Goal: Task Accomplishment & Management: Use online tool/utility

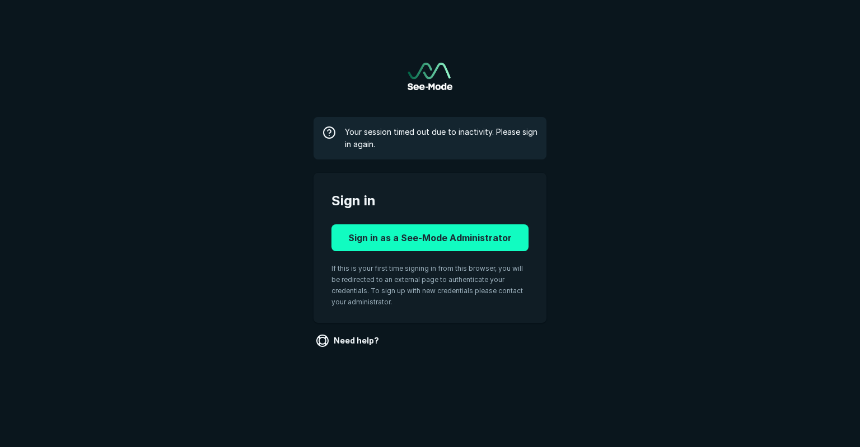
click at [399, 230] on button "Sign in as a See-Mode Administrator" at bounding box center [430, 238] width 197 height 27
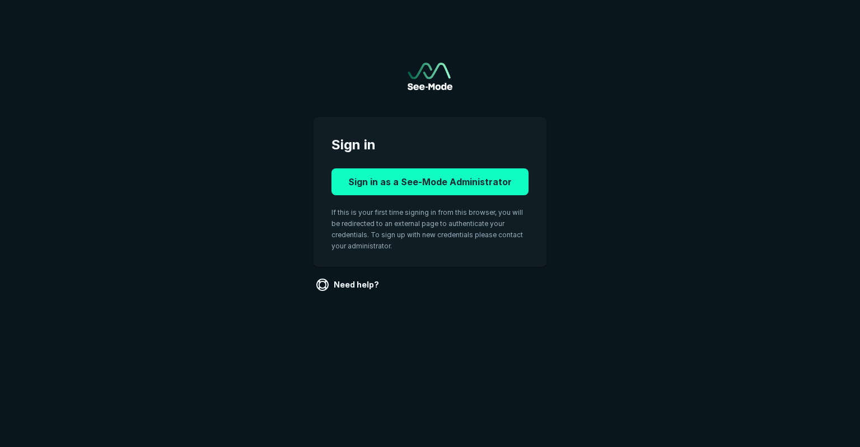
click at [395, 185] on button "Sign in as a See-Mode Administrator" at bounding box center [430, 182] width 197 height 27
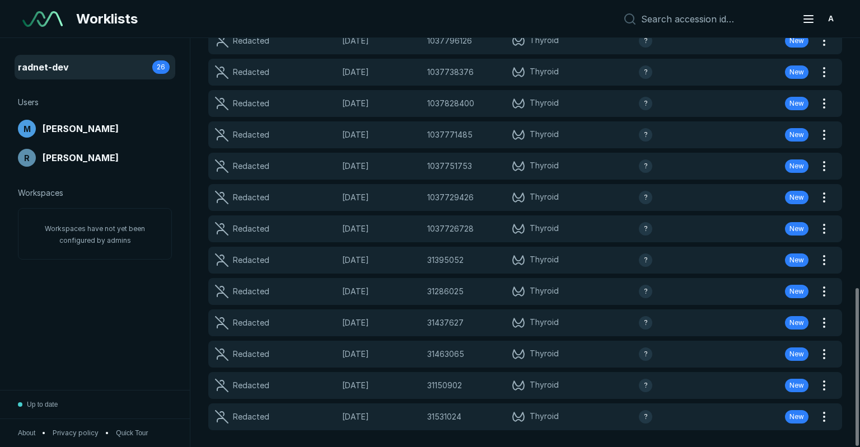
scroll to position [645, 0]
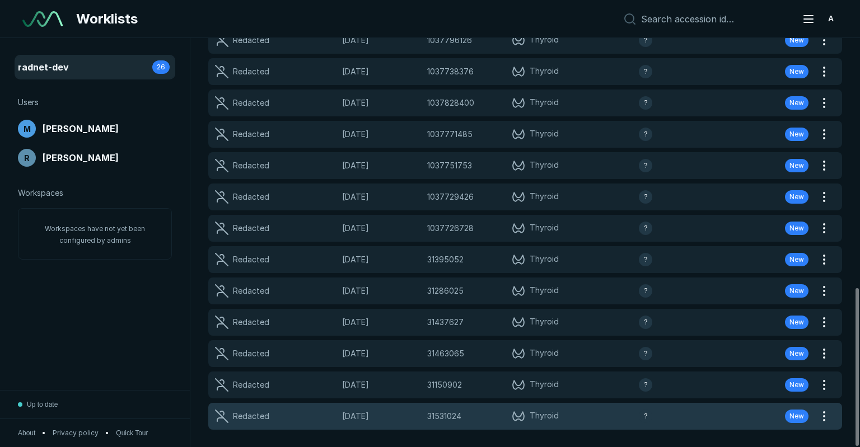
click at [378, 412] on span "[DATE]" at bounding box center [381, 416] width 78 height 12
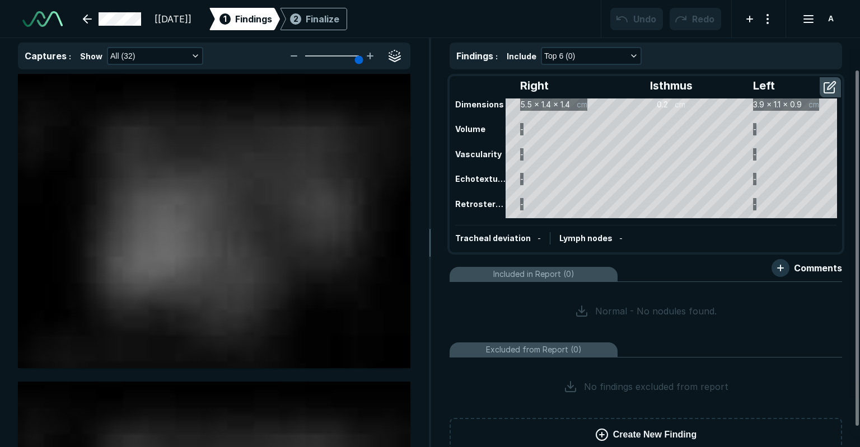
scroll to position [3257, 5309]
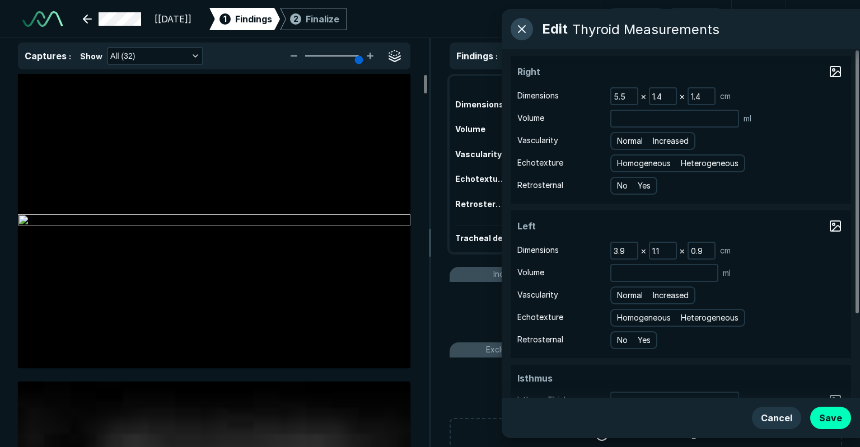
click at [530, 28] on button "button" at bounding box center [522, 29] width 22 height 22
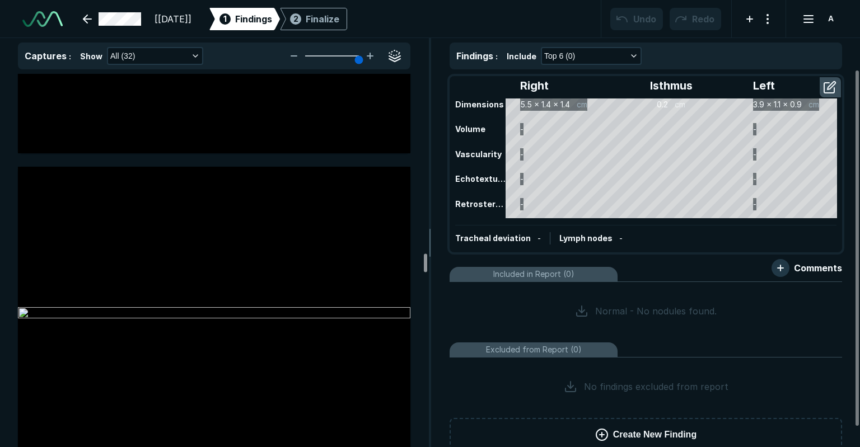
scroll to position [4845, 0]
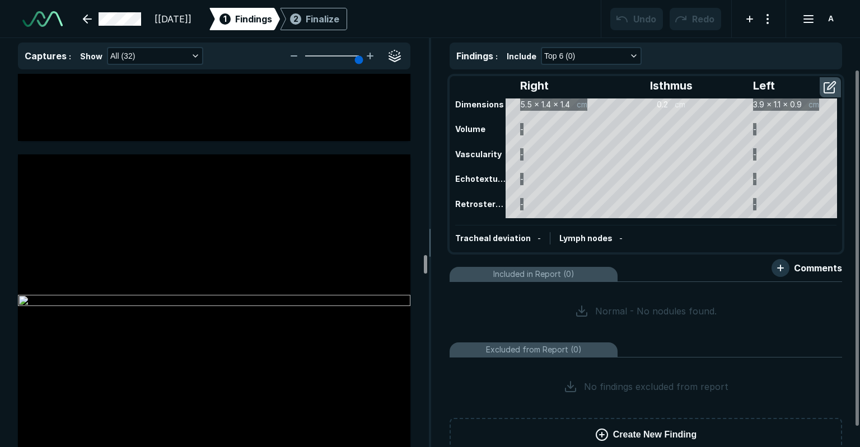
drag, startPoint x: 426, startPoint y: 119, endPoint x: 418, endPoint y: 260, distance: 140.8
click at [424, 260] on div at bounding box center [425, 264] width 3 height 18
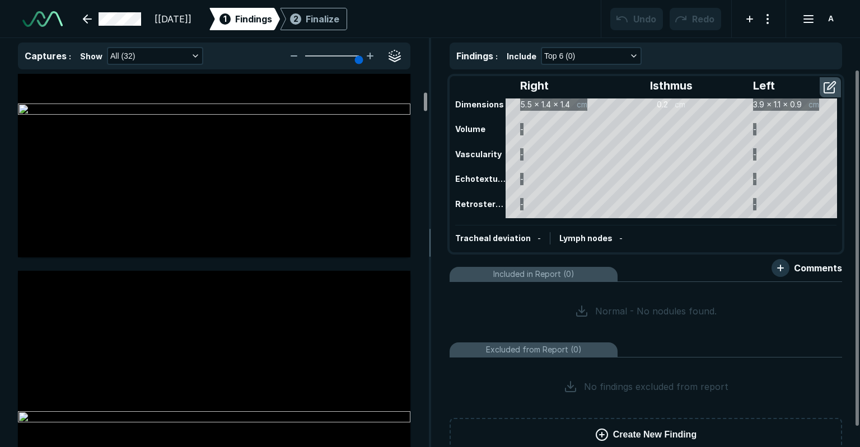
scroll to position [0, 0]
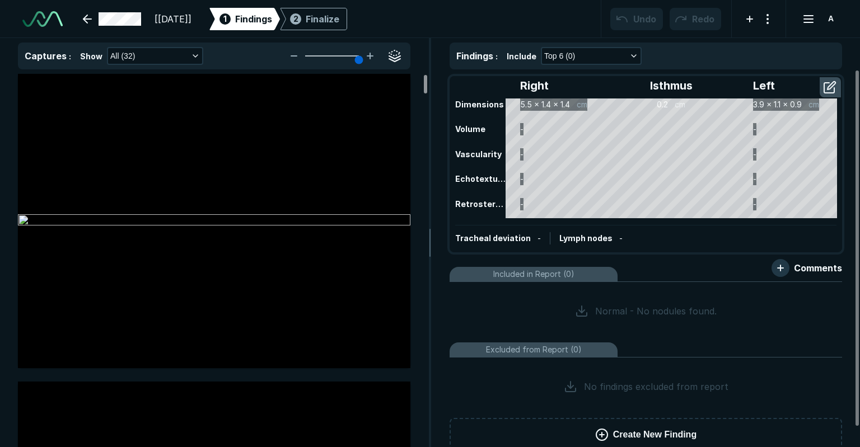
drag, startPoint x: 423, startPoint y: 225, endPoint x: 426, endPoint y: 71, distance: 154.6
click at [426, 75] on div at bounding box center [425, 84] width 3 height 18
click at [68, 80] on div at bounding box center [214, 221] width 393 height 295
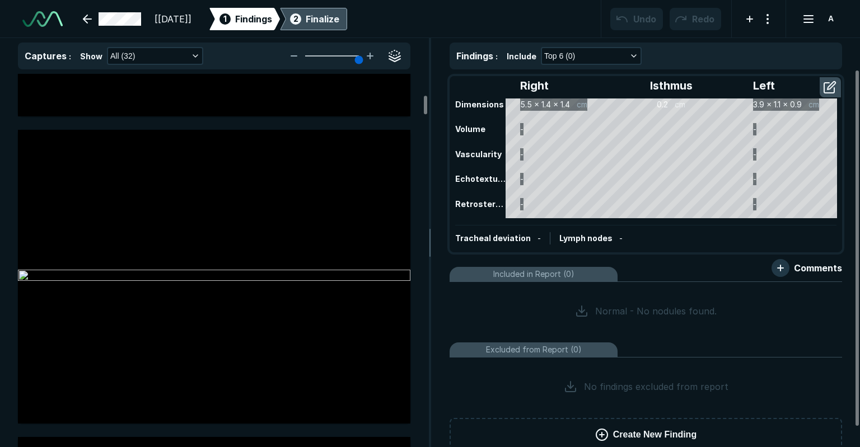
click at [339, 15] on div "Finalize" at bounding box center [323, 18] width 34 height 13
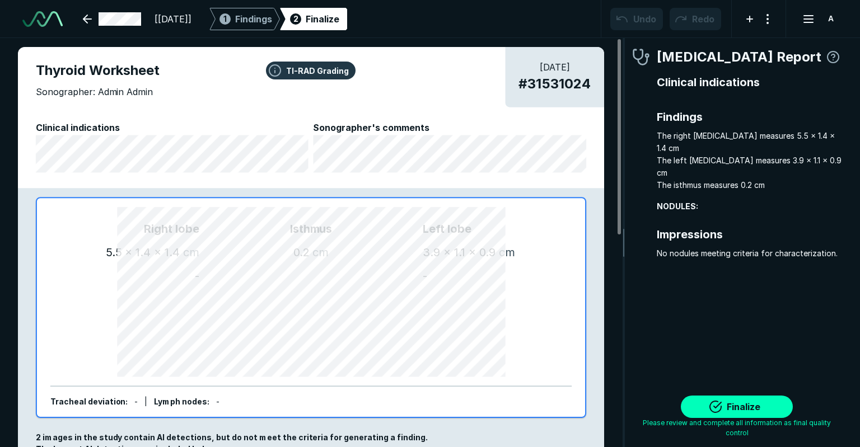
scroll to position [3216, 2366]
click at [272, 23] on span "Findings" at bounding box center [253, 18] width 37 height 13
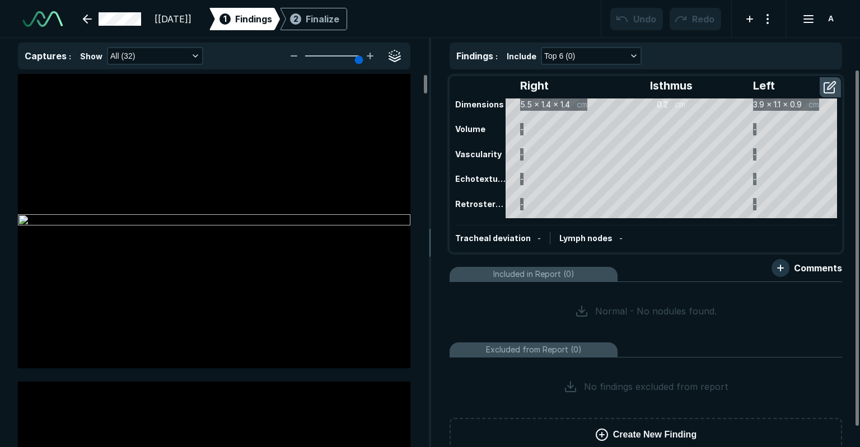
scroll to position [2997, 3187]
click at [61, 75] on div at bounding box center [214, 221] width 393 height 295
click at [85, 25] on link at bounding box center [112, 19] width 72 height 22
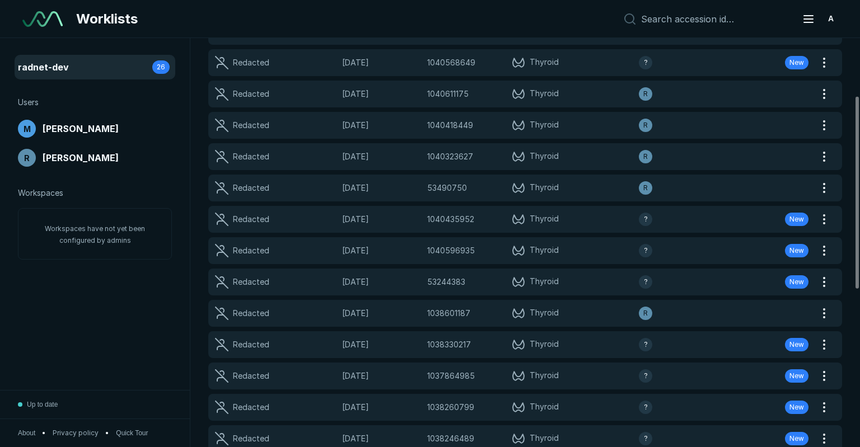
scroll to position [457, 0]
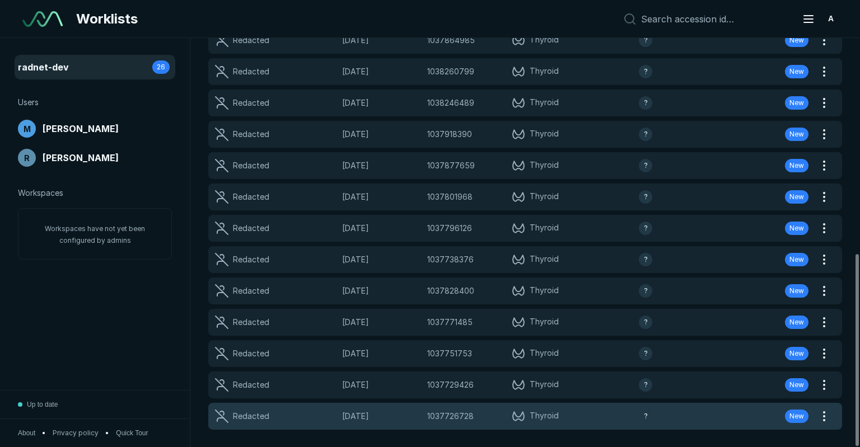
click at [483, 414] on div "1037726728 1037726728" at bounding box center [466, 416] width 78 height 12
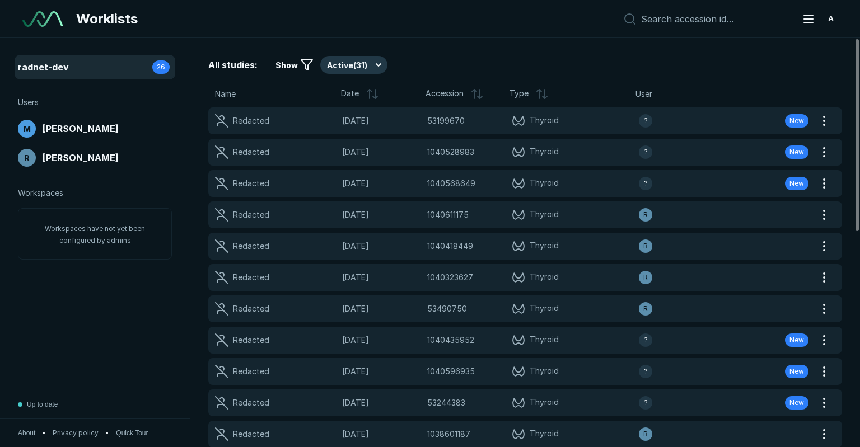
scroll to position [3257, 5309]
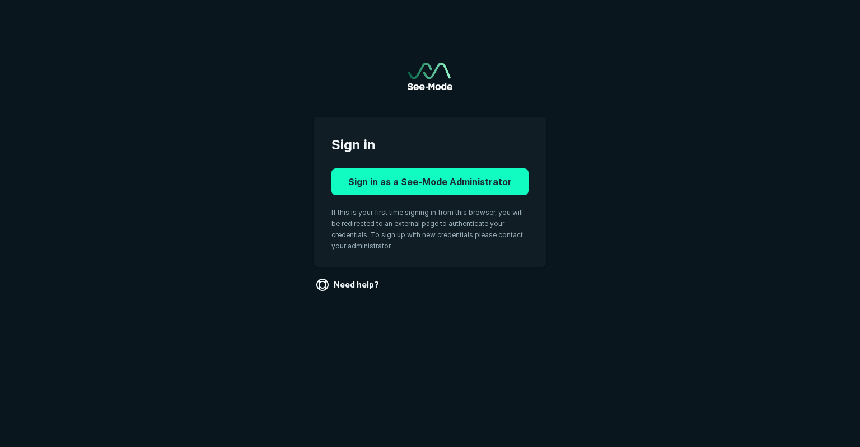
click at [408, 180] on button "Sign in as a See-Mode Administrator" at bounding box center [430, 182] width 197 height 27
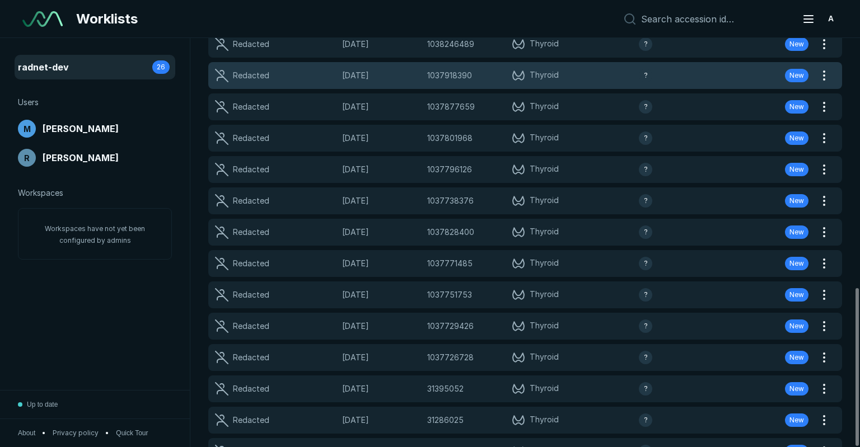
scroll to position [645, 0]
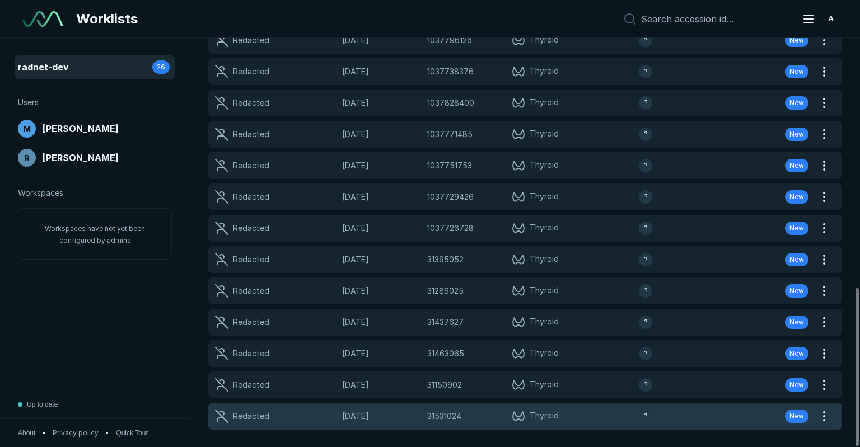
click at [596, 411] on span "Thyroid" at bounding box center [575, 416] width 127 height 13
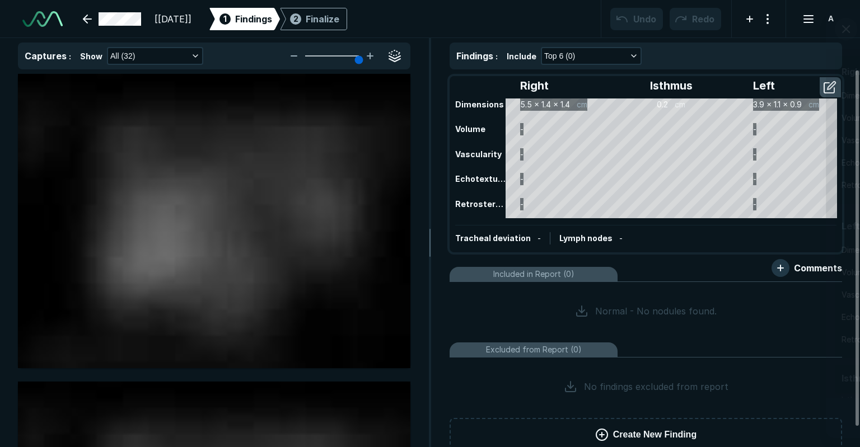
scroll to position [3257, 5309]
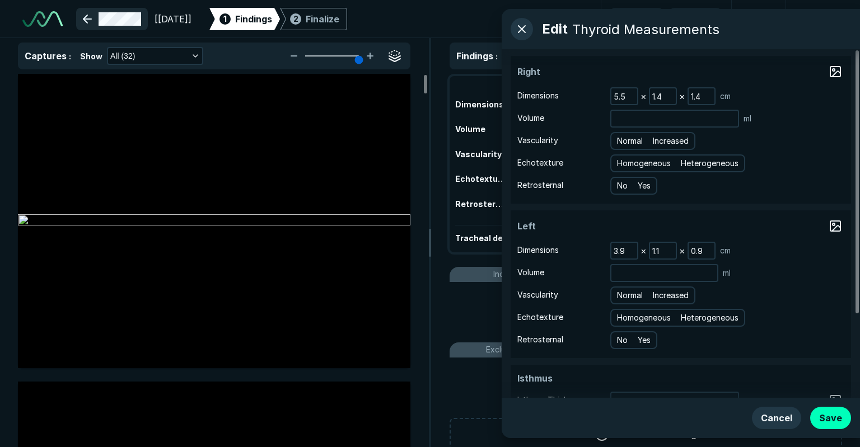
click at [85, 17] on link at bounding box center [112, 19] width 72 height 22
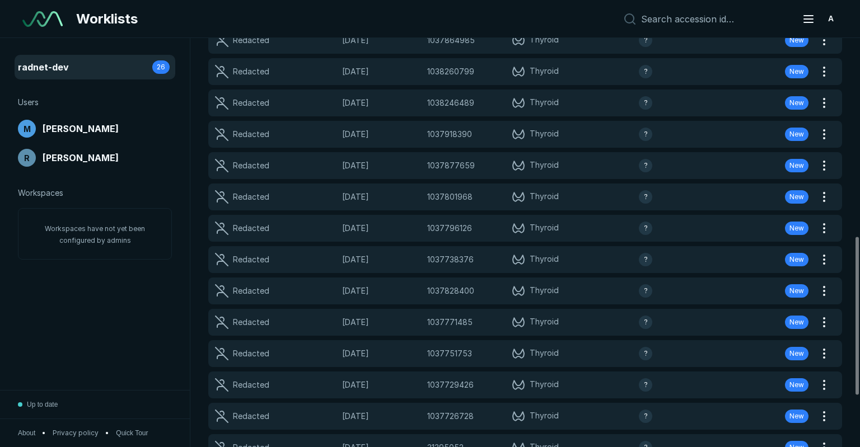
scroll to position [645, 0]
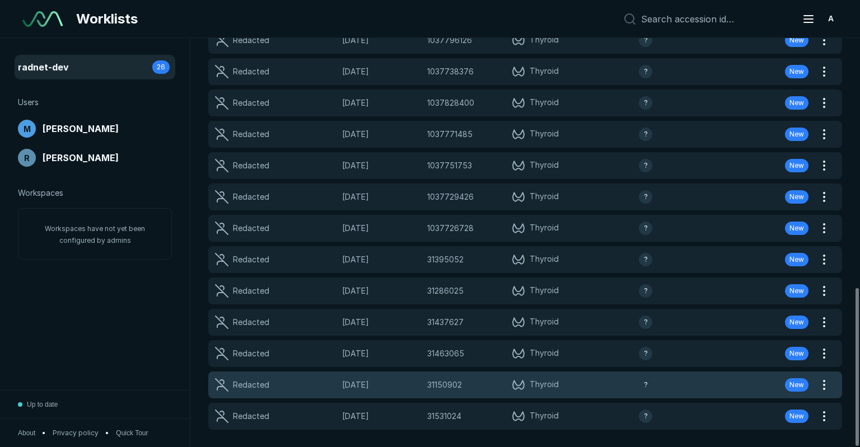
click at [479, 375] on div "Redacted 15-AUG-2025 31150902 31150902 Thyroid ? New" at bounding box center [511, 385] width 607 height 27
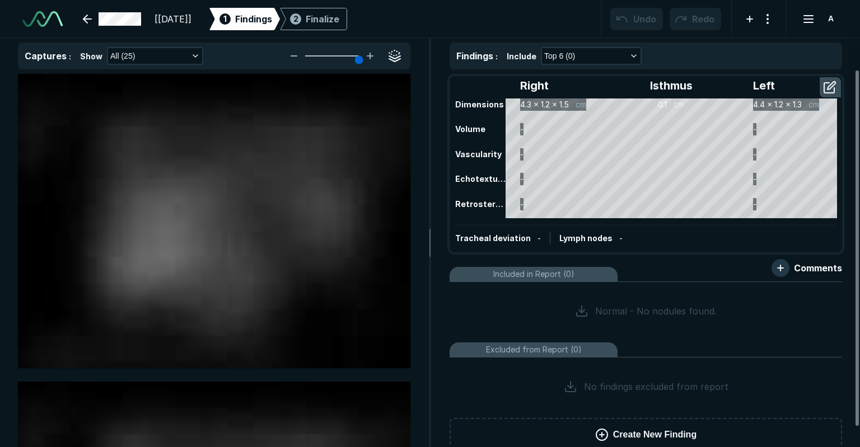
scroll to position [2199, 3197]
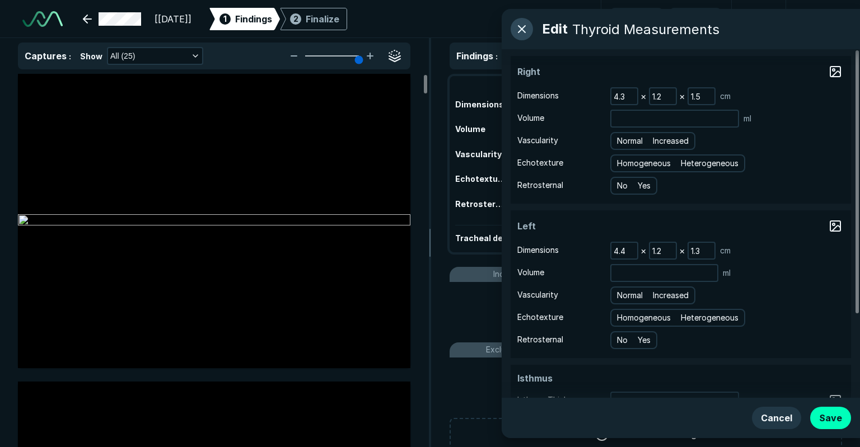
click at [520, 26] on button "button" at bounding box center [522, 29] width 22 height 22
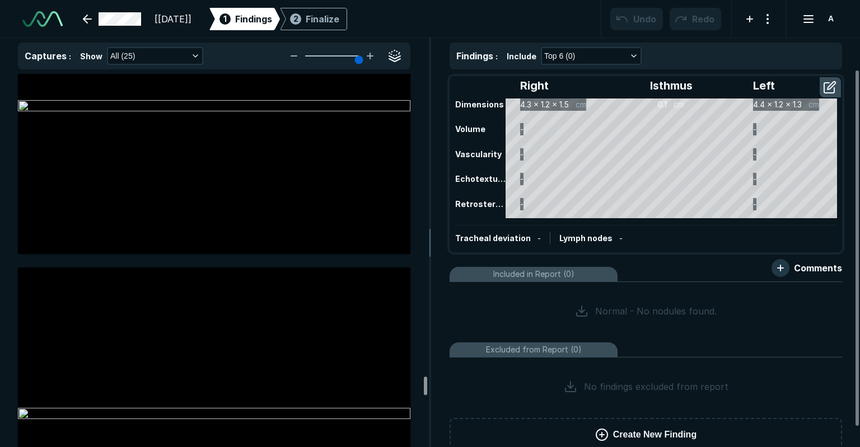
scroll to position [6559, 0]
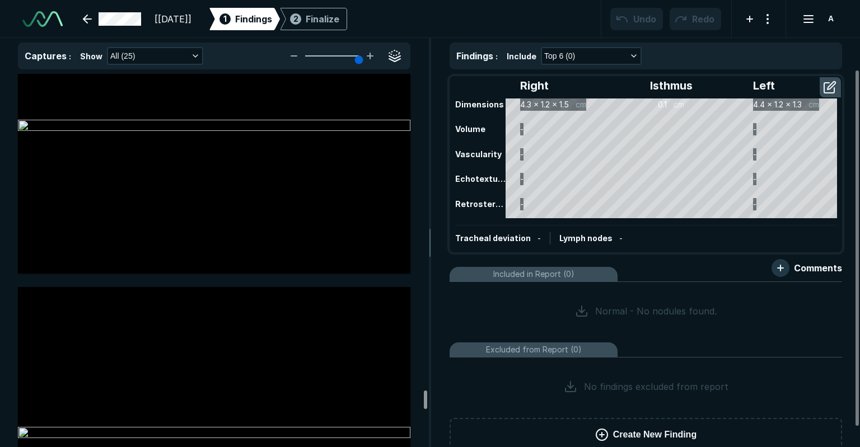
drag, startPoint x: 424, startPoint y: 86, endPoint x: 422, endPoint y: 402, distance: 315.8
click at [424, 402] on div at bounding box center [425, 400] width 3 height 18
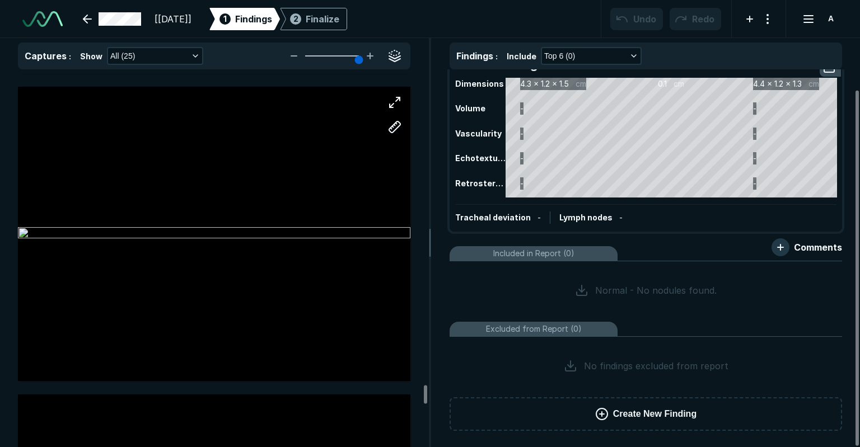
scroll to position [6447, 0]
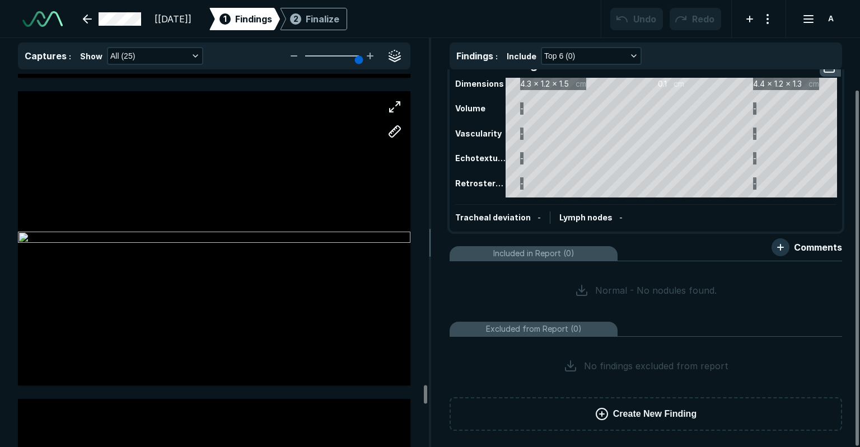
click at [100, 219] on div at bounding box center [214, 238] width 393 height 295
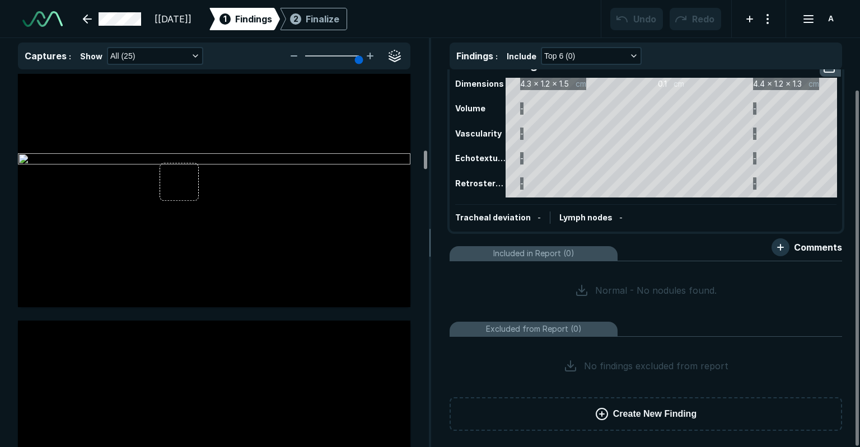
scroll to position [1572, 0]
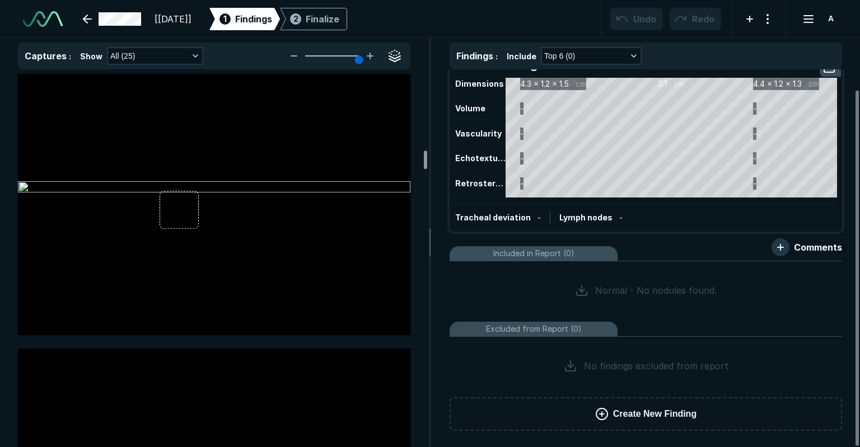
drag, startPoint x: 423, startPoint y: 221, endPoint x: 431, endPoint y: 157, distance: 64.3
click at [427, 157] on div at bounding box center [425, 160] width 3 height 18
click at [159, 203] on div at bounding box center [214, 188] width 393 height 295
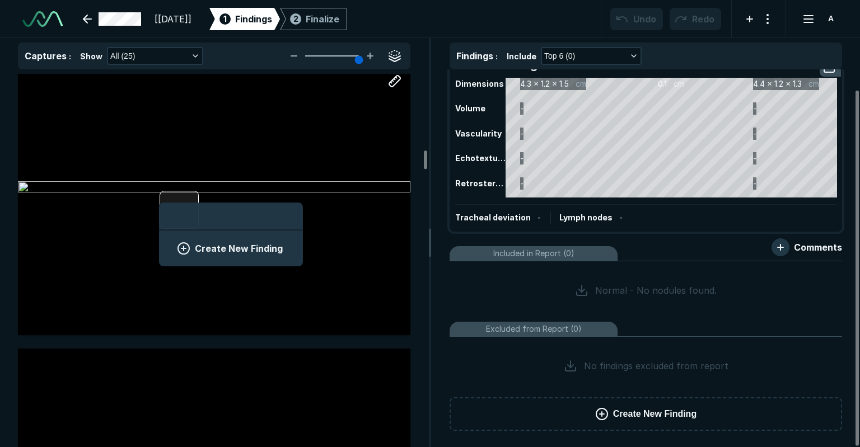
scroll to position [1535, 2076]
click at [197, 244] on button "Create New Finding" at bounding box center [230, 248] width 117 height 22
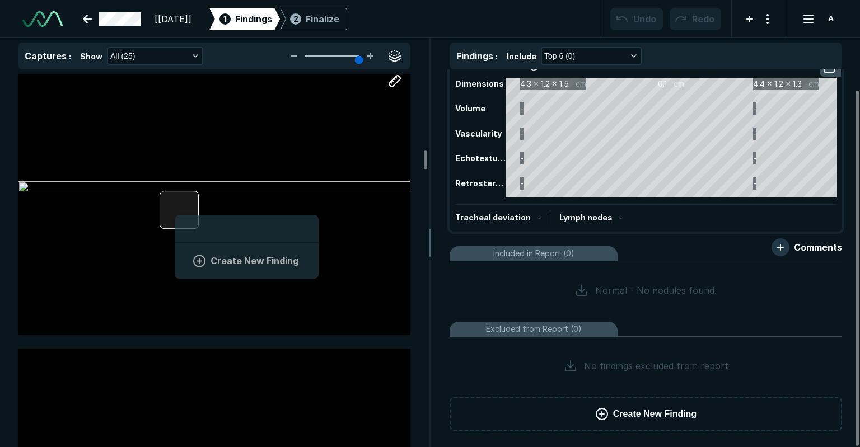
click at [175, 213] on div "Create New Finding" at bounding box center [214, 188] width 393 height 295
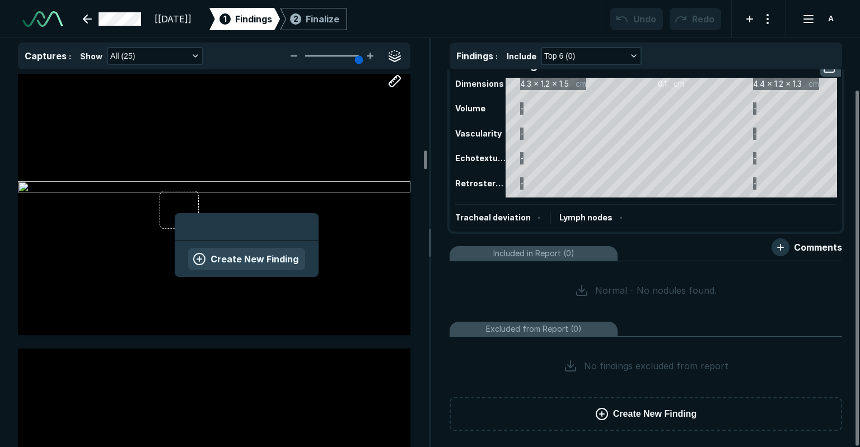
click at [209, 256] on button "Create New Finding" at bounding box center [246, 259] width 117 height 22
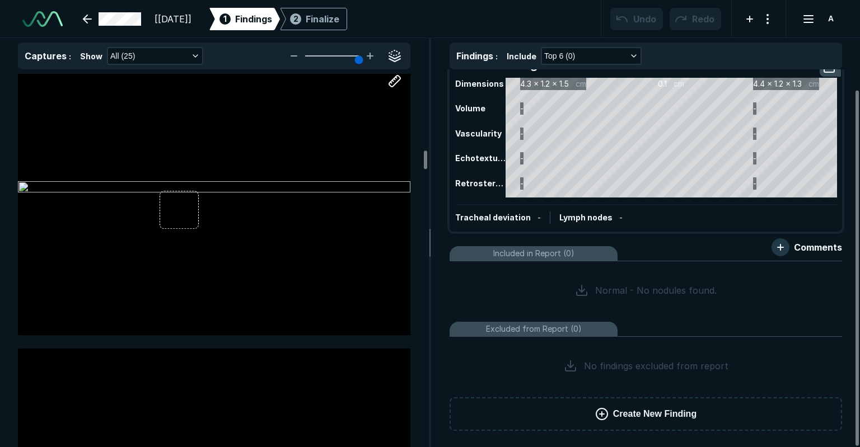
click at [209, 256] on div at bounding box center [214, 188] width 393 height 295
click at [110, 14] on link at bounding box center [112, 19] width 72 height 22
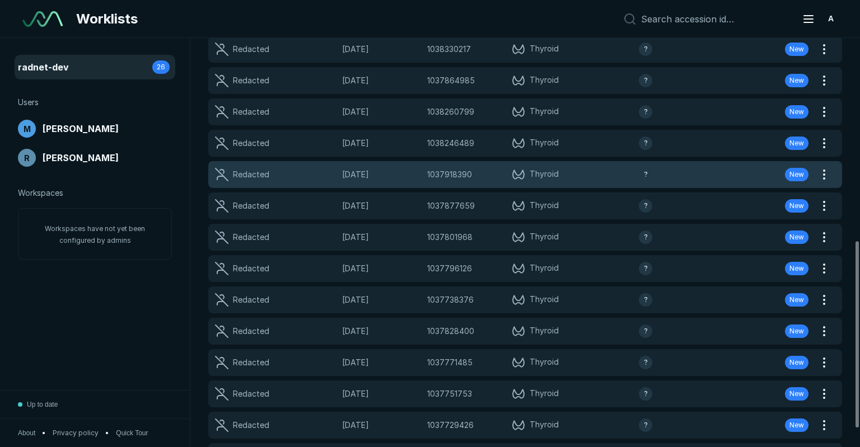
scroll to position [457, 0]
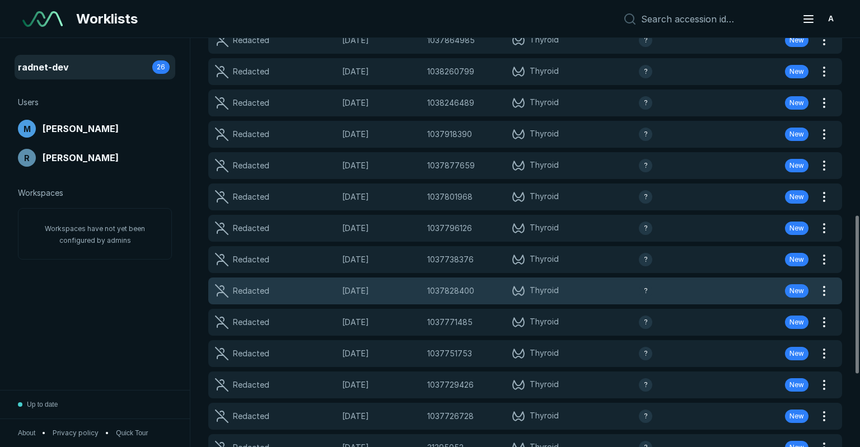
click at [382, 279] on div "Redacted 07-MAR-2025 1037828400 1037828400 Thyroid ? New" at bounding box center [511, 291] width 607 height 27
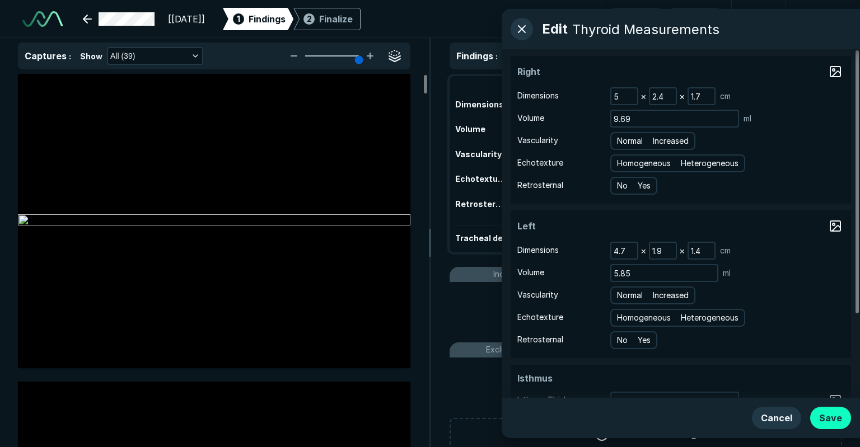
click at [832, 421] on button "Save" at bounding box center [830, 418] width 41 height 22
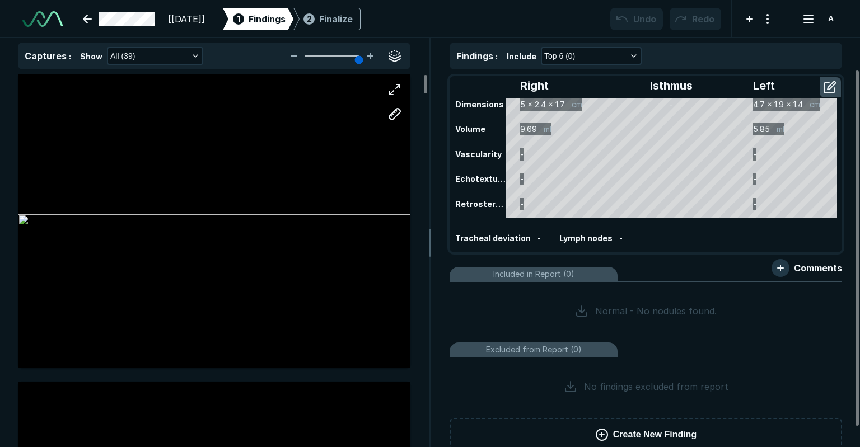
click at [237, 209] on div at bounding box center [214, 221] width 393 height 295
click at [186, 209] on div at bounding box center [214, 220] width 393 height 295
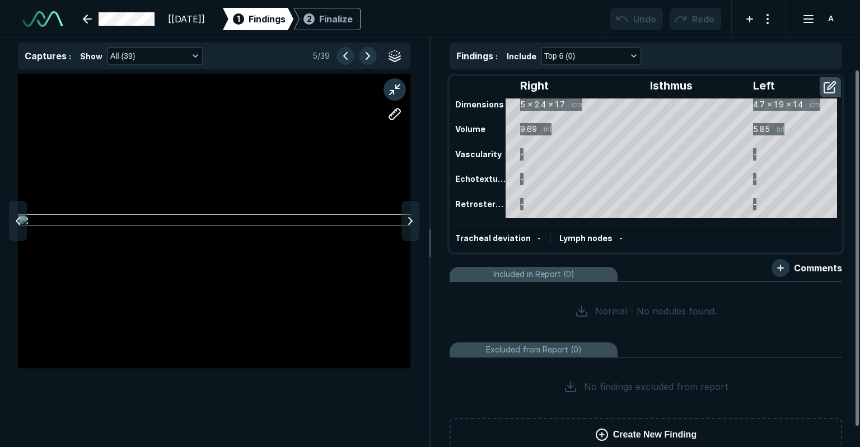
click at [186, 209] on div at bounding box center [214, 221] width 393 height 295
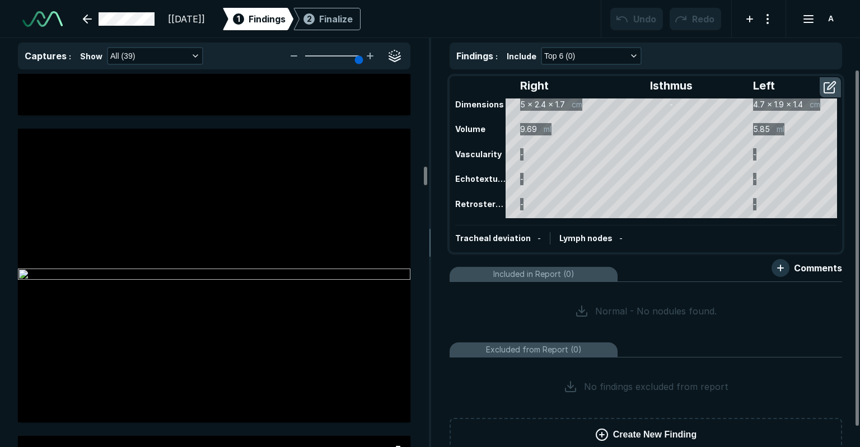
scroll to position [3416, 0]
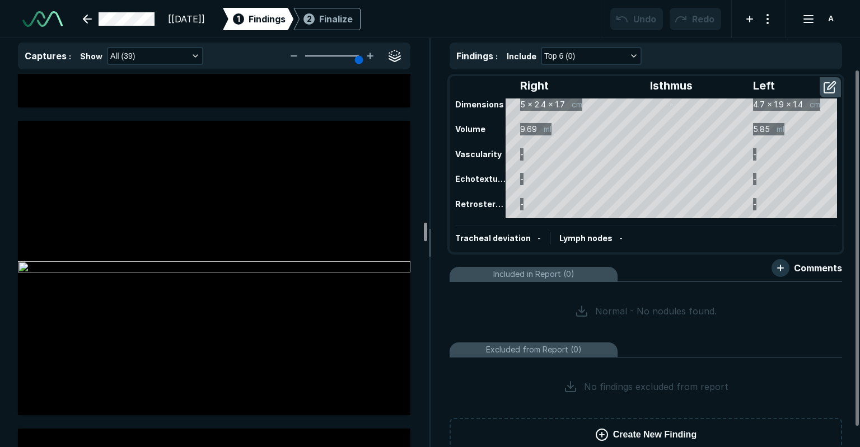
drag, startPoint x: 426, startPoint y: 194, endPoint x: 434, endPoint y: 239, distance: 44.9
click at [427, 239] on div at bounding box center [425, 232] width 3 height 18
click at [657, 438] on span "Create New Finding" at bounding box center [654, 434] width 83 height 13
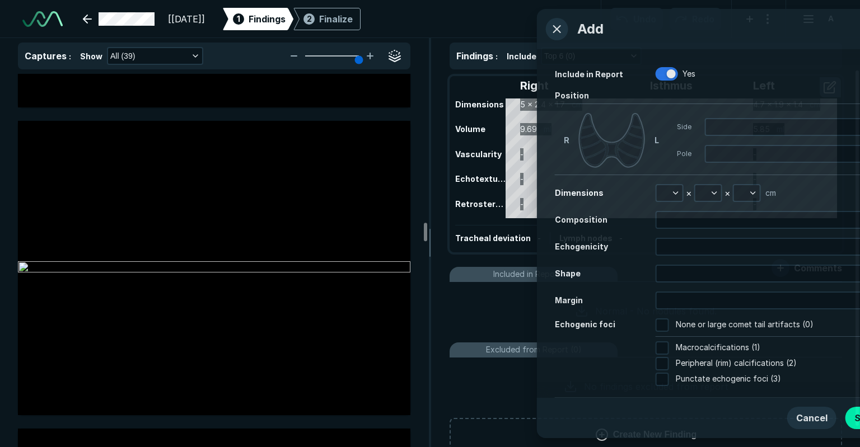
scroll to position [2806, 2872]
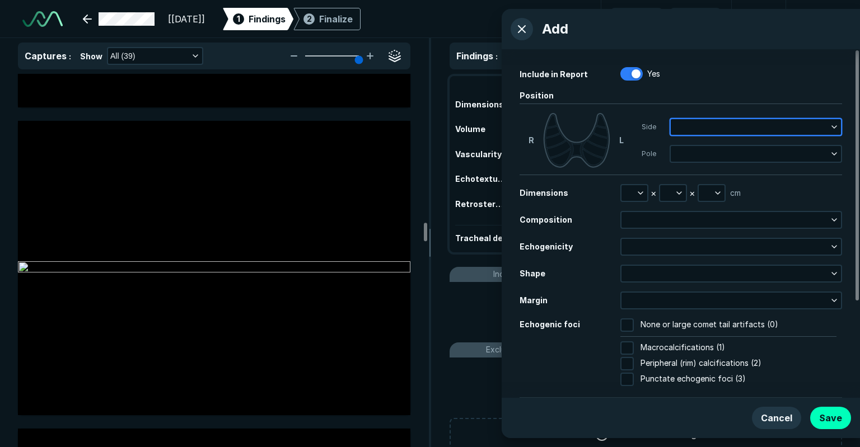
click at [690, 119] on button "button" at bounding box center [756, 127] width 170 height 16
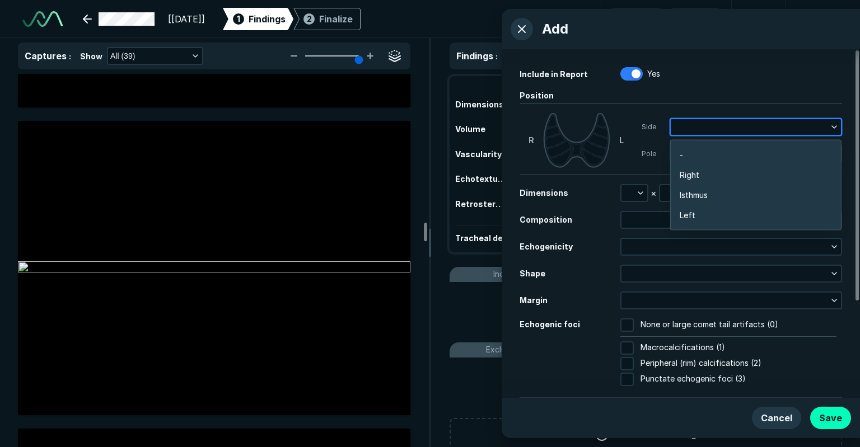
scroll to position [1777, 2206]
click at [692, 166] on li "Right" at bounding box center [756, 175] width 170 height 20
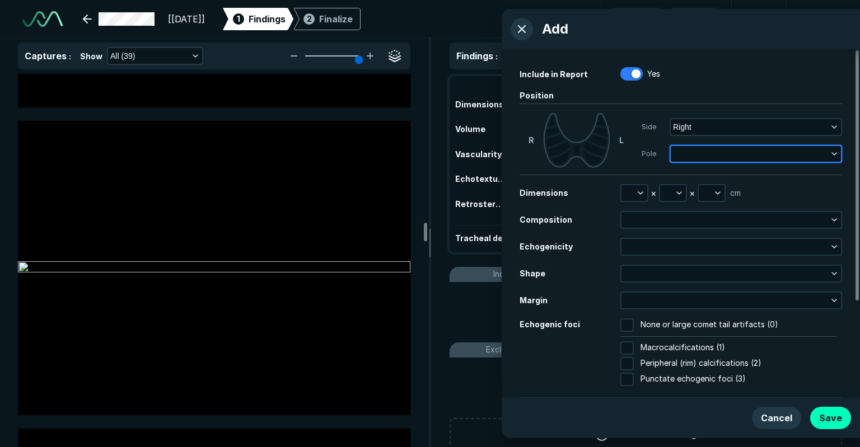
click at [685, 147] on button "button" at bounding box center [756, 154] width 170 height 16
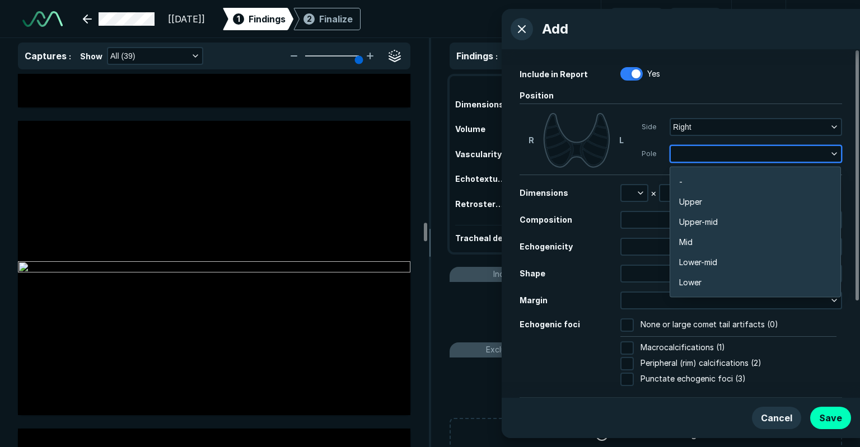
scroll to position [1959, 2206]
click at [686, 206] on span "Upper" at bounding box center [690, 202] width 23 height 12
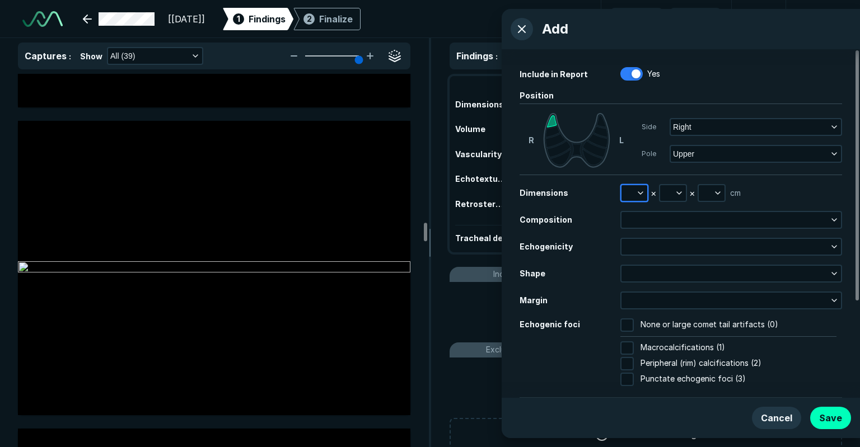
click at [632, 190] on button "button" at bounding box center [635, 193] width 26 height 16
click at [634, 231] on div at bounding box center [649, 231] width 55 height 1
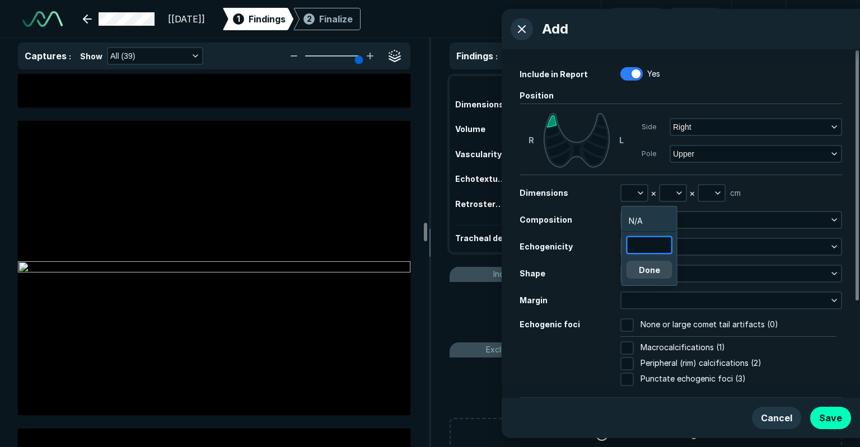
click at [633, 244] on input "text" at bounding box center [650, 245] width 44 height 16
click at [638, 222] on span "N/A" at bounding box center [636, 221] width 14 height 12
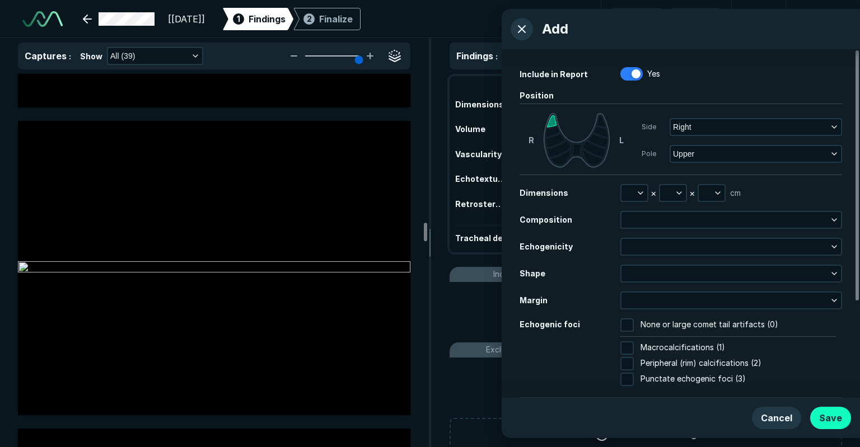
click at [842, 414] on button "Save" at bounding box center [830, 418] width 41 height 22
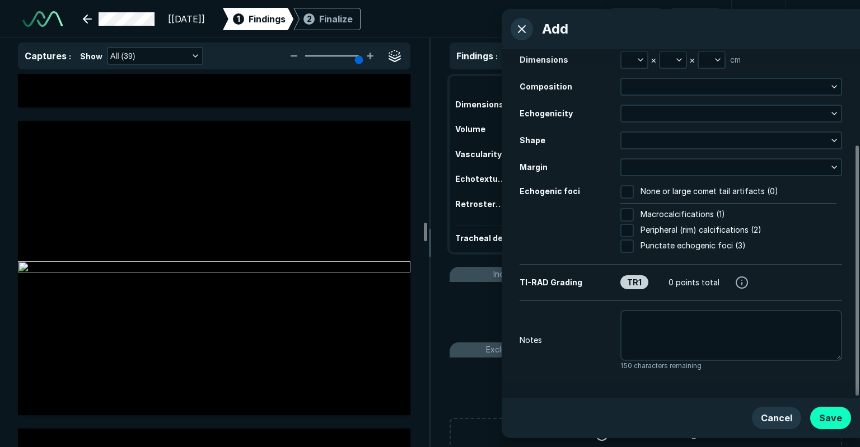
click at [834, 422] on button "Save" at bounding box center [830, 418] width 41 height 22
click at [779, 412] on button "Cancel" at bounding box center [776, 418] width 49 height 22
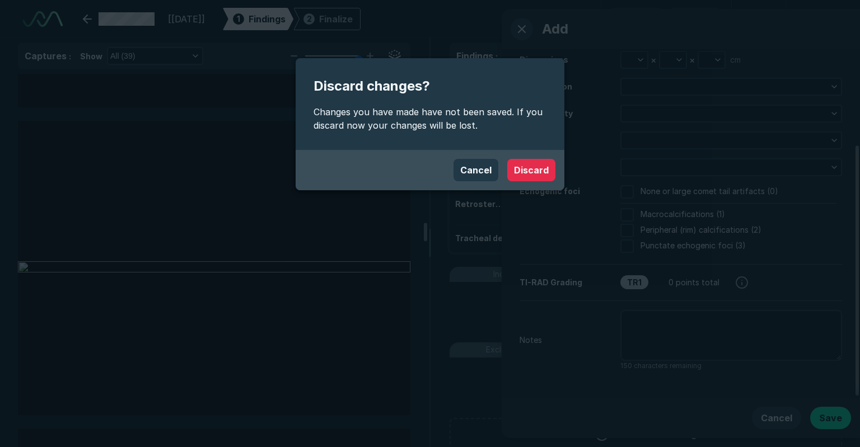
click at [538, 180] on button "Discard" at bounding box center [531, 170] width 48 height 22
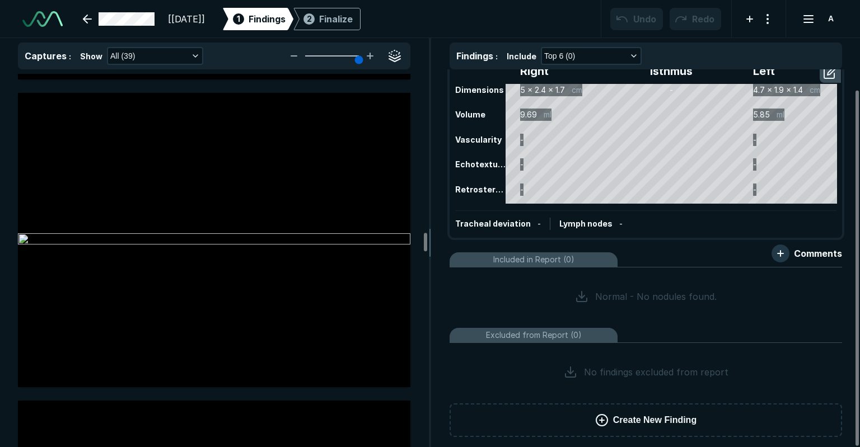
scroll to position [21, 0]
